Goal: Task Accomplishment & Management: Manage account settings

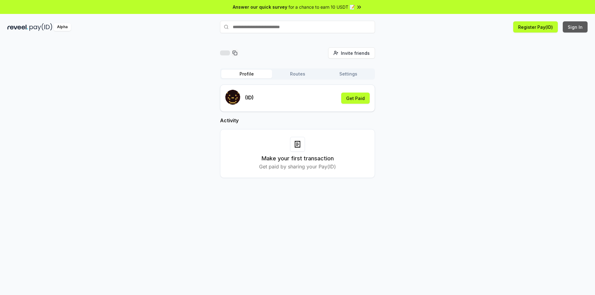
click at [571, 27] on button "Sign In" at bounding box center [575, 26] width 25 height 11
click at [577, 26] on button "Sign In" at bounding box center [575, 26] width 25 height 11
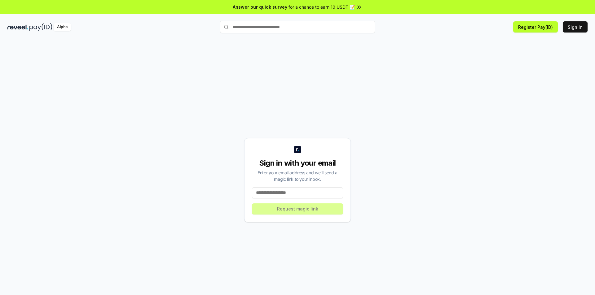
click at [277, 192] on input at bounding box center [297, 193] width 91 height 11
type input "**********"
click at [290, 215] on button "Request magic link" at bounding box center [297, 209] width 91 height 11
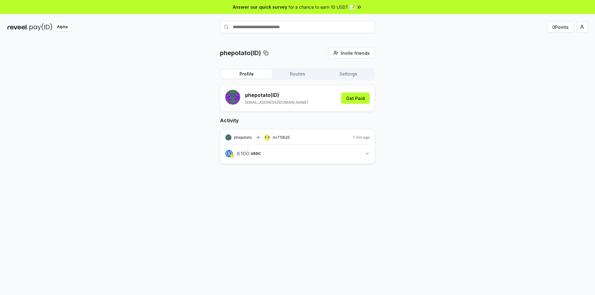
drag, startPoint x: 361, startPoint y: 153, endPoint x: 366, endPoint y: 158, distance: 7.1
click at [362, 153] on button "6.100 USDC 6.1 USDC" at bounding box center [297, 154] width 144 height 11
click at [366, 153] on icon "button" at bounding box center [367, 153] width 5 height 5
click at [300, 72] on button "Routes" at bounding box center [297, 74] width 51 height 9
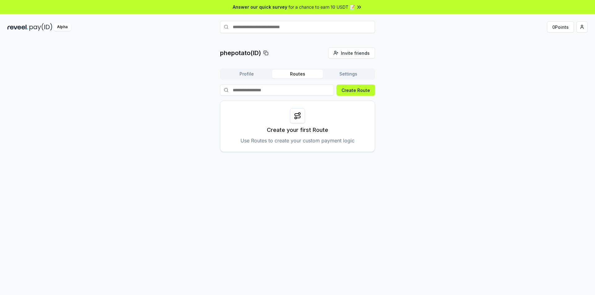
click at [250, 77] on button "Profile" at bounding box center [246, 74] width 51 height 9
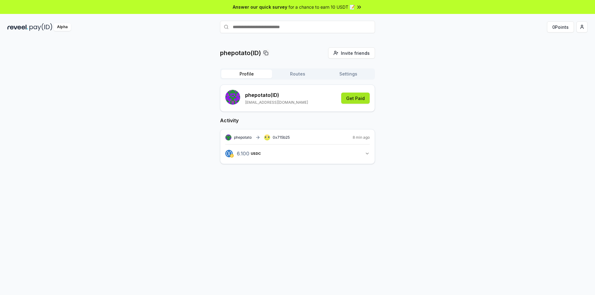
click at [361, 101] on button "Get Paid" at bounding box center [355, 98] width 29 height 11
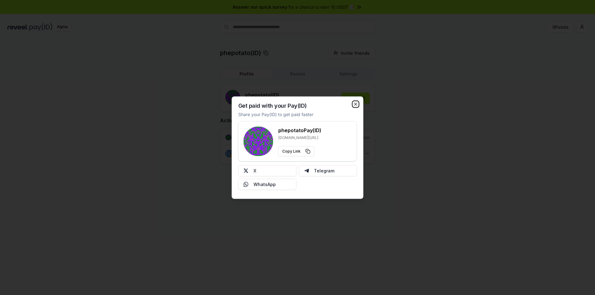
click at [355, 103] on icon "button" at bounding box center [356, 104] width 2 height 2
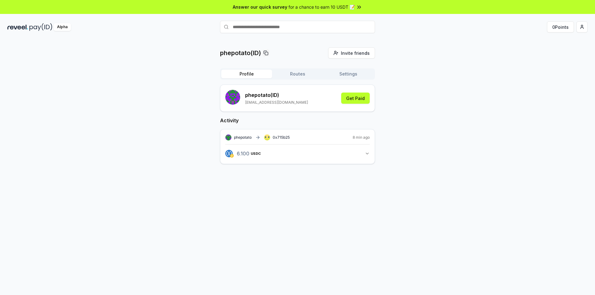
click at [366, 152] on icon "button" at bounding box center [367, 153] width 5 height 5
click at [280, 139] on span "0x715b25" at bounding box center [281, 137] width 17 height 5
click at [357, 100] on button "Get Paid" at bounding box center [355, 98] width 29 height 11
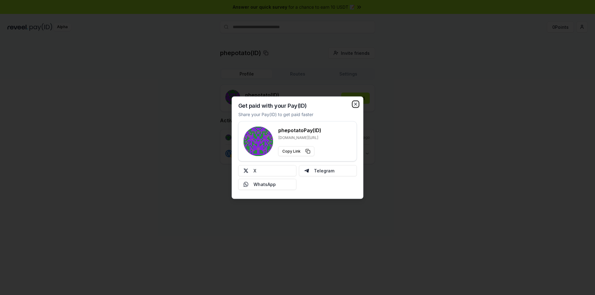
click at [356, 103] on icon "button" at bounding box center [355, 104] width 5 height 5
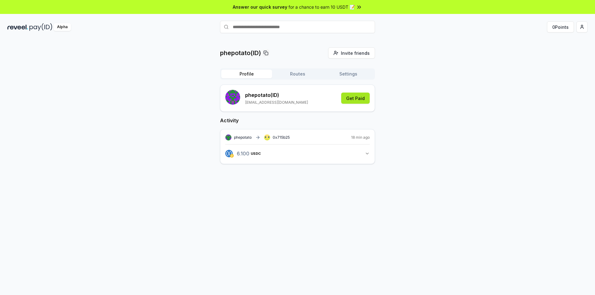
click at [354, 98] on button "Get Paid" at bounding box center [355, 98] width 29 height 11
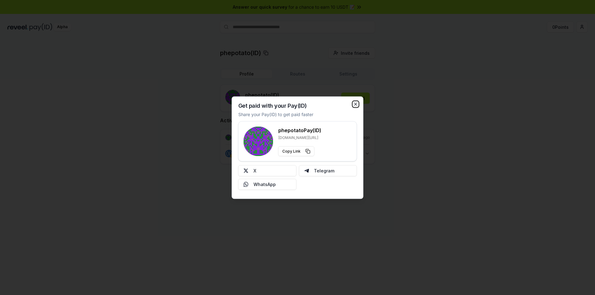
click at [356, 103] on icon "button" at bounding box center [355, 104] width 5 height 5
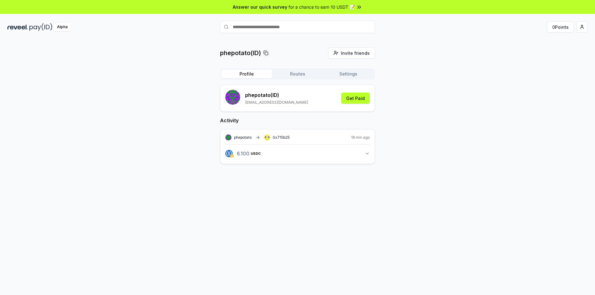
click at [320, 157] on button "6.100 USDC 6.1 USDC" at bounding box center [297, 154] width 144 height 11
click at [302, 74] on button "Routes" at bounding box center [297, 74] width 51 height 9
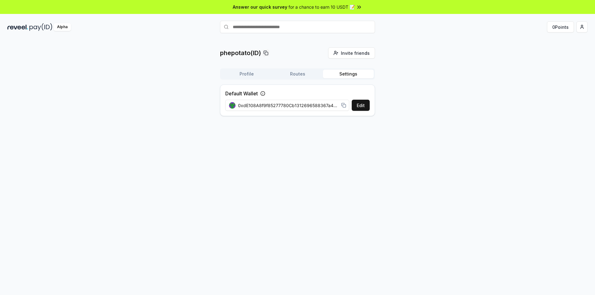
click at [349, 76] on button "Settings" at bounding box center [348, 74] width 51 height 9
click at [304, 77] on button "Routes" at bounding box center [297, 74] width 51 height 9
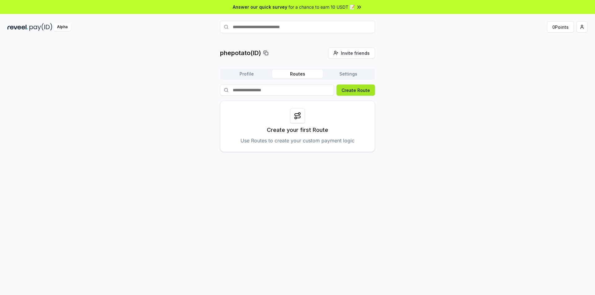
click at [351, 94] on button "Create Route" at bounding box center [356, 90] width 38 height 11
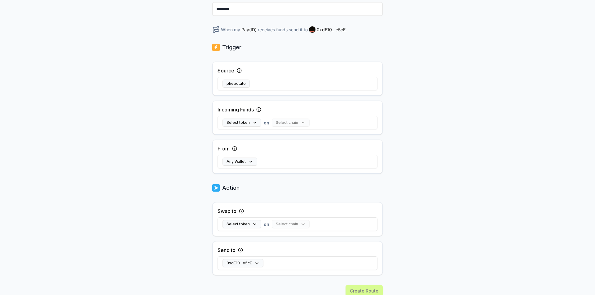
scroll to position [93, 0]
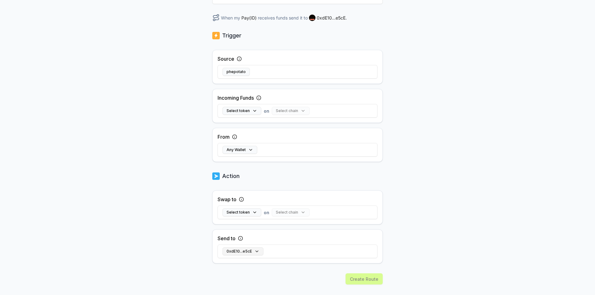
click at [254, 253] on button "0xdE10...e5cE" at bounding box center [243, 252] width 41 height 8
click at [120, 190] on div "Back Create Route ******** When my Pay(ID) receives funds send it to 0xdE10...e…" at bounding box center [297, 81] width 595 height 278
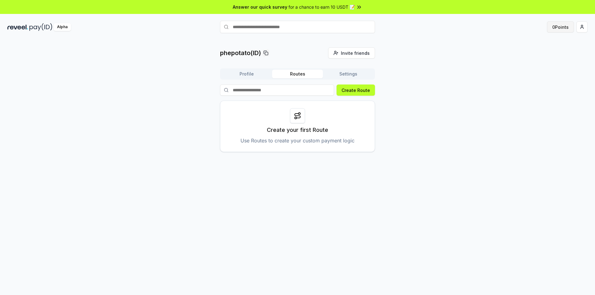
click at [559, 23] on button "0 Points" at bounding box center [560, 26] width 27 height 11
click at [559, 24] on button "0 Points" at bounding box center [560, 26] width 27 height 11
click at [357, 92] on button "Create Route" at bounding box center [356, 90] width 38 height 11
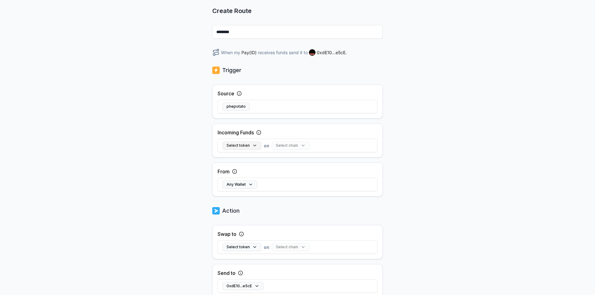
scroll to position [62, 0]
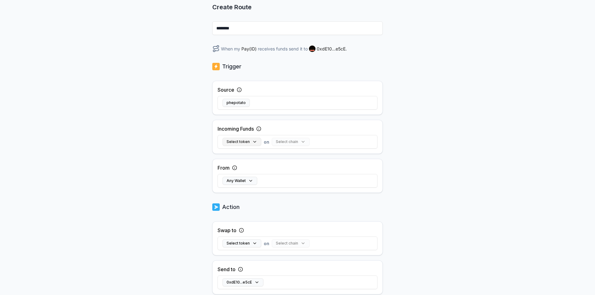
click at [249, 138] on button "Select token" at bounding box center [242, 142] width 39 height 8
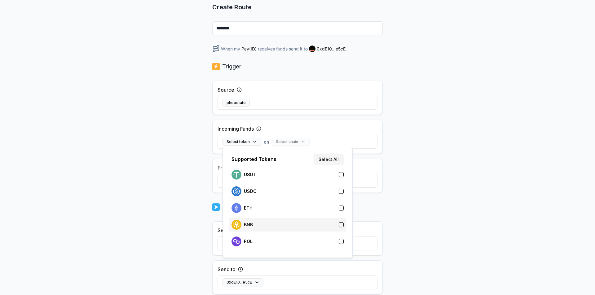
click at [276, 228] on div "BNB" at bounding box center [288, 225] width 112 height 10
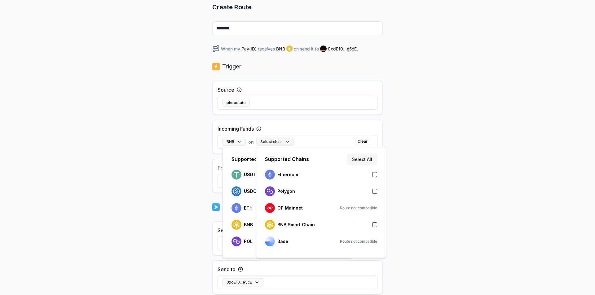
click at [284, 138] on button "Select chain" at bounding box center [275, 142] width 38 height 8
click at [282, 224] on p "BNB Smart Chain" at bounding box center [296, 225] width 38 height 5
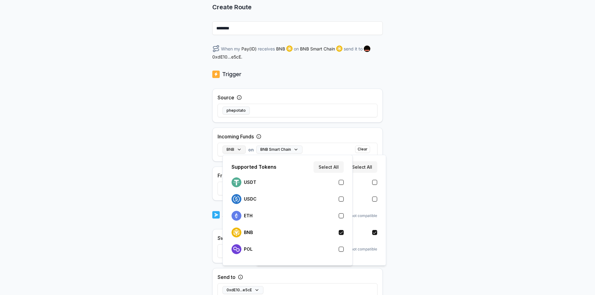
click at [233, 146] on button "BNB" at bounding box center [234, 150] width 23 height 8
click at [256, 184] on div "USDT" at bounding box center [288, 183] width 112 height 10
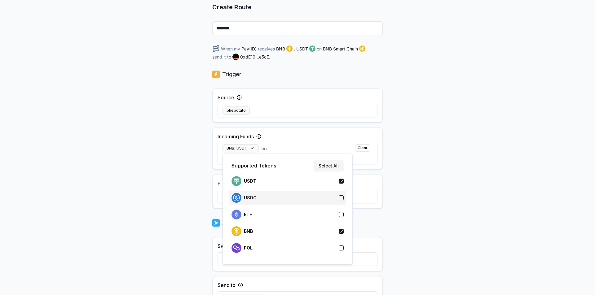
click at [244, 198] on div "USDC" at bounding box center [244, 198] width 25 height 10
click at [199, 181] on div "Back Create Route ******** When my Pay(ID) receives BNB , USDT , USDC on BNB Sm…" at bounding box center [297, 112] width 595 height 278
click at [260, 147] on button "BNB, USDT, USDC" at bounding box center [247, 148] width 49 height 8
click at [191, 181] on div "Back Create Route ******** When my Pay(ID) receives BNB , USDT , USDC on BNB Sm…" at bounding box center [297, 112] width 595 height 278
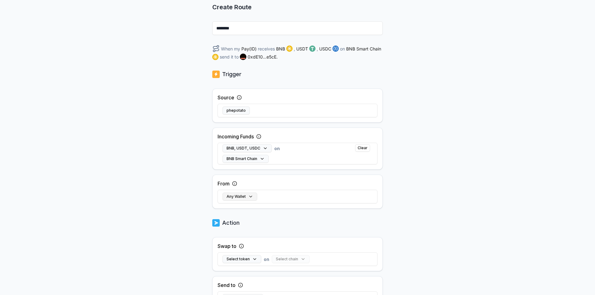
click at [235, 199] on button "Any Wallet" at bounding box center [240, 197] width 35 height 8
click at [191, 226] on div "Back Create Route ******** When my Pay(ID) receives BNB , USDT , USDC on BNB Sm…" at bounding box center [297, 112] width 595 height 278
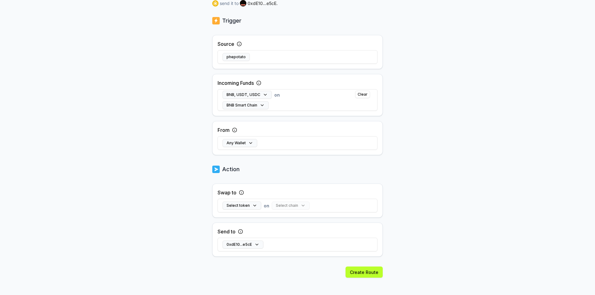
scroll to position [120, 0]
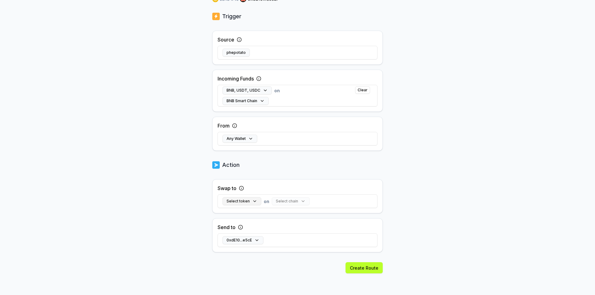
click at [240, 199] on button "Select token" at bounding box center [242, 201] width 39 height 8
drag, startPoint x: 162, startPoint y: 197, endPoint x: 160, endPoint y: 191, distance: 6.0
click at [164, 196] on body "Answer our quick survey for a chance to earn 10 USDT 📝 Alpha 0 Points Back Crea…" at bounding box center [297, 147] width 595 height 295
